Goal: Information Seeking & Learning: Learn about a topic

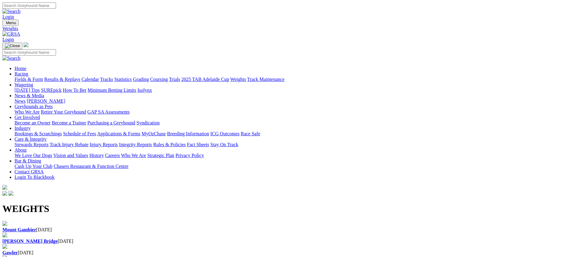
click at [28, 71] on link "Racing" at bounding box center [22, 73] width 14 height 5
click at [43, 77] on link "Fields & Form" at bounding box center [29, 79] width 28 height 5
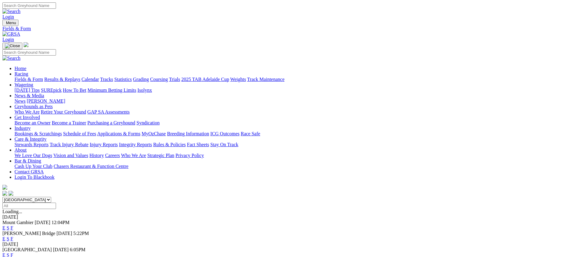
click at [43, 77] on link "Fields & Form" at bounding box center [29, 79] width 28 height 5
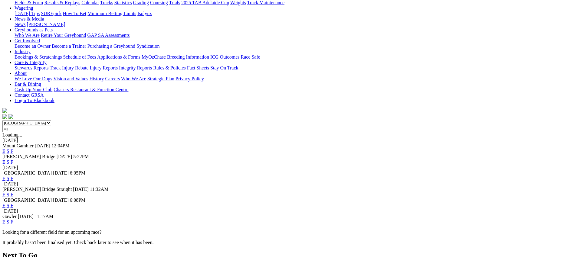
scroll to position [85, 0]
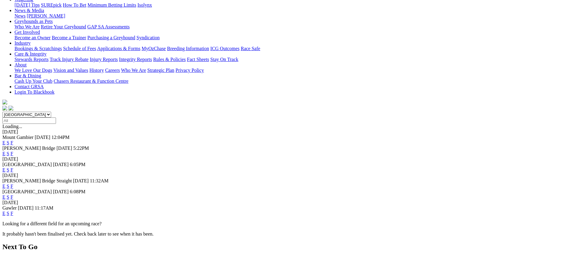
click at [5, 168] on link "E" at bounding box center [3, 170] width 3 height 5
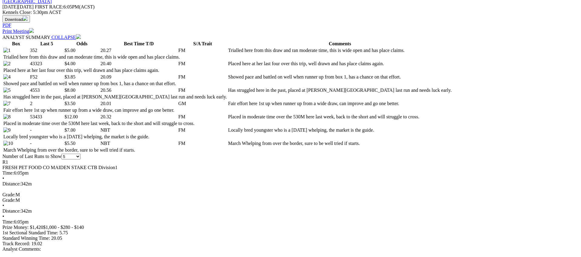
scroll to position [276, 0]
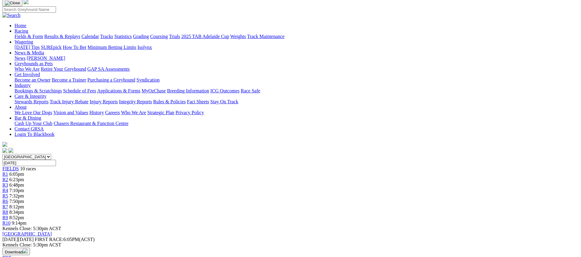
scroll to position [0, 0]
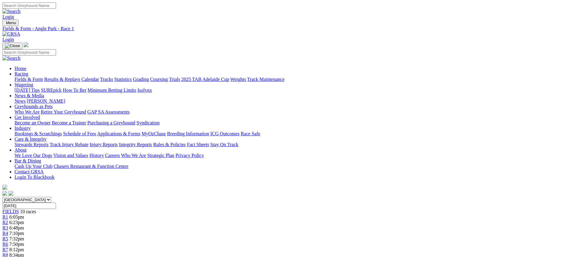
click at [8, 220] on span "R2" at bounding box center [5, 222] width 6 height 5
